Goal: Task Accomplishment & Management: Manage account settings

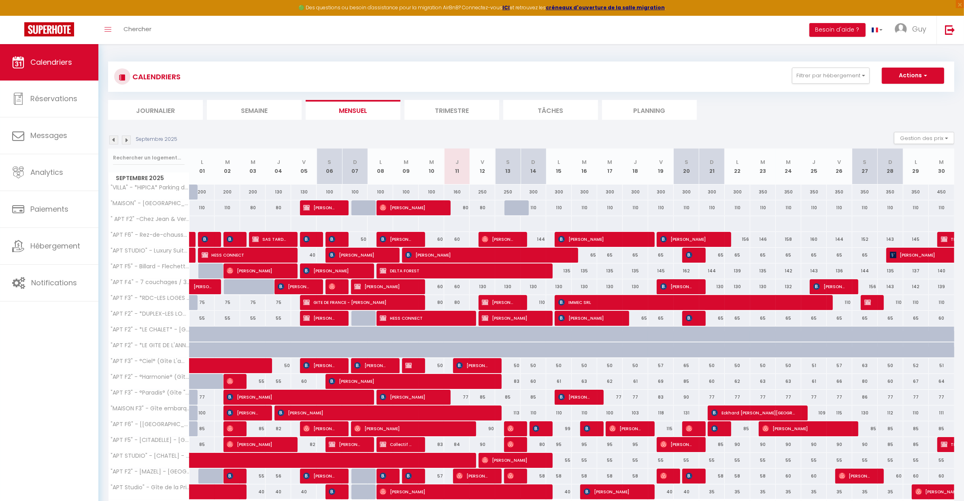
click at [566, 272] on div "135" at bounding box center [558, 270] width 25 height 15
type input "135"
type input "Lun 15 Septembre 2025"
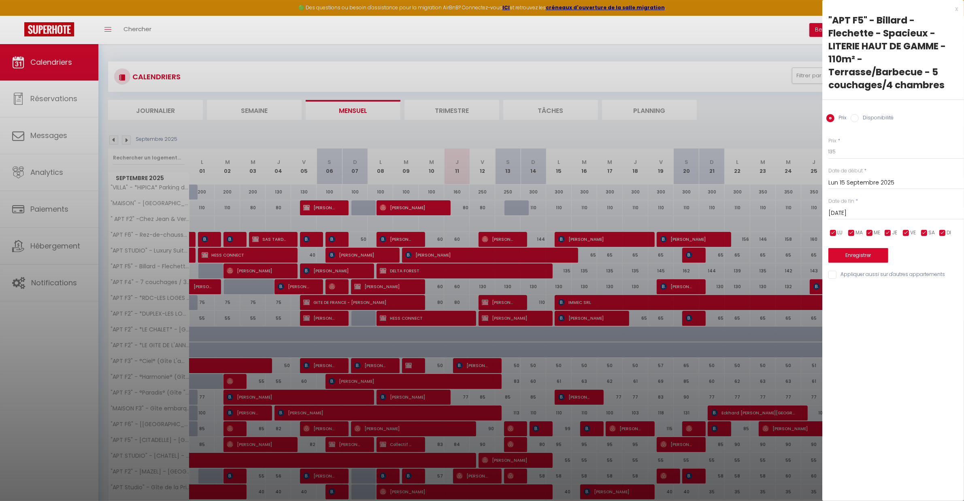
click at [846, 210] on input "[DATE]" at bounding box center [896, 213] width 136 height 11
click at [851, 307] on span "22" at bounding box center [854, 308] width 17 height 16
type input "Lun 22 Septembre 2025"
click at [857, 121] on input "Disponibilité" at bounding box center [854, 118] width 8 height 8
radio input "true"
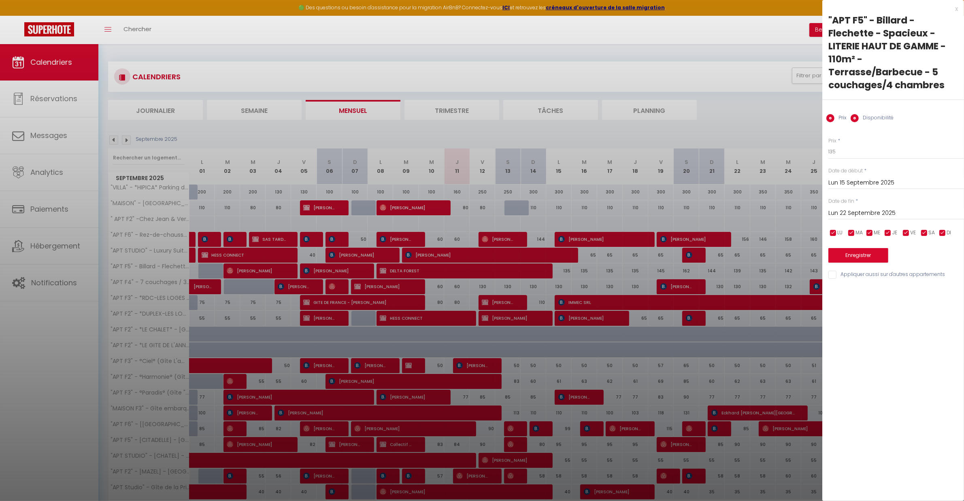
radio input "false"
click at [849, 150] on select "Disponible Indisponible" at bounding box center [896, 151] width 136 height 15
select select "0"
click at [828, 144] on select "Disponible Indisponible" at bounding box center [896, 151] width 136 height 15
click at [857, 257] on button "Enregistrer" at bounding box center [858, 256] width 60 height 15
